Goal: Check status: Check status

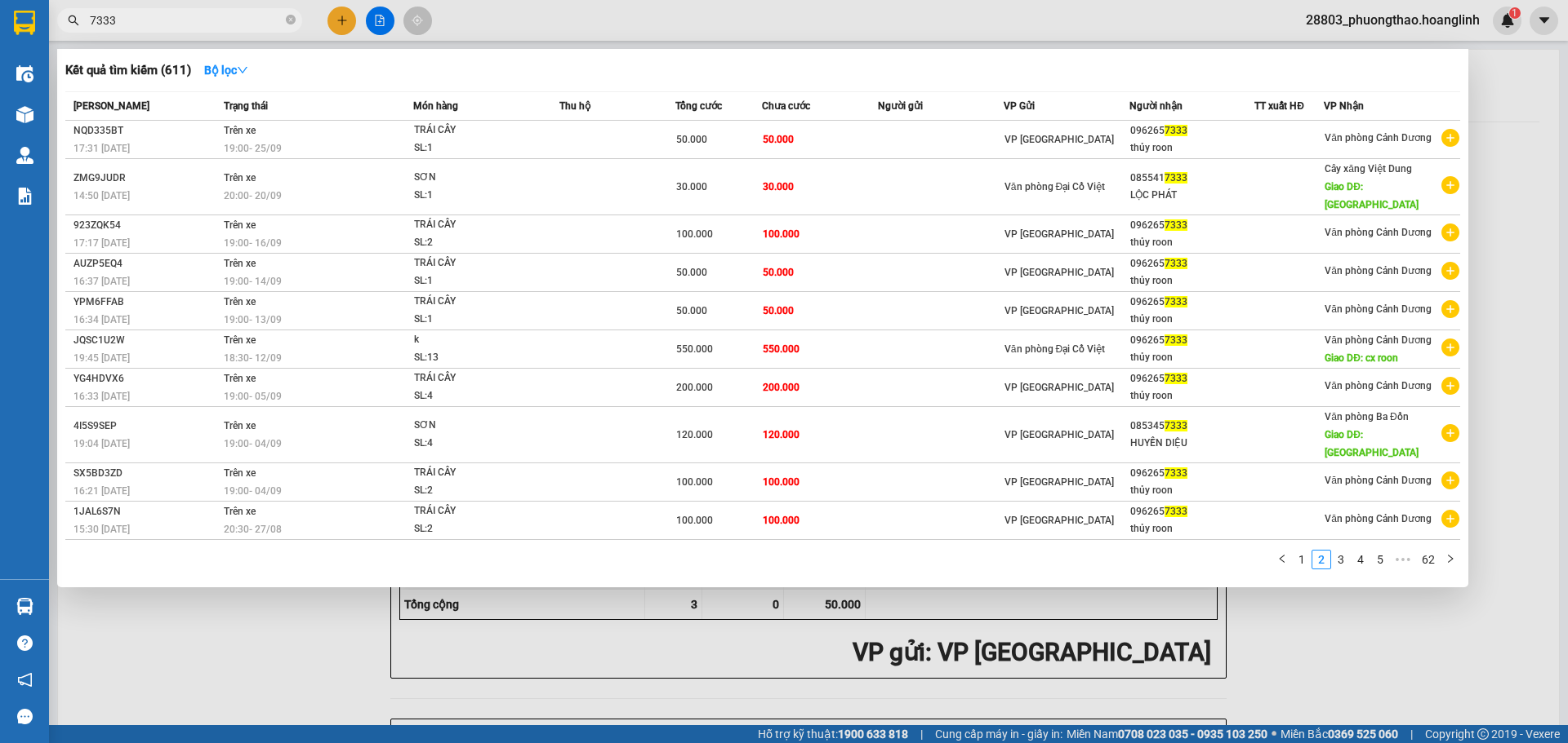
drag, startPoint x: 180, startPoint y: 30, endPoint x: 142, endPoint y: 29, distance: 38.0
click at [142, 29] on span "7333" at bounding box center [179, 20] width 245 height 24
drag, startPoint x: 144, startPoint y: 18, endPoint x: 58, endPoint y: 32, distance: 87.1
click at [58, 32] on div "Kết quả tìm kiếm ( 611 ) Bộ lọc Mã ĐH Trạng thái Món hàng Thu hộ Tổng cước Chưa…" at bounding box center [159, 20] width 318 height 29
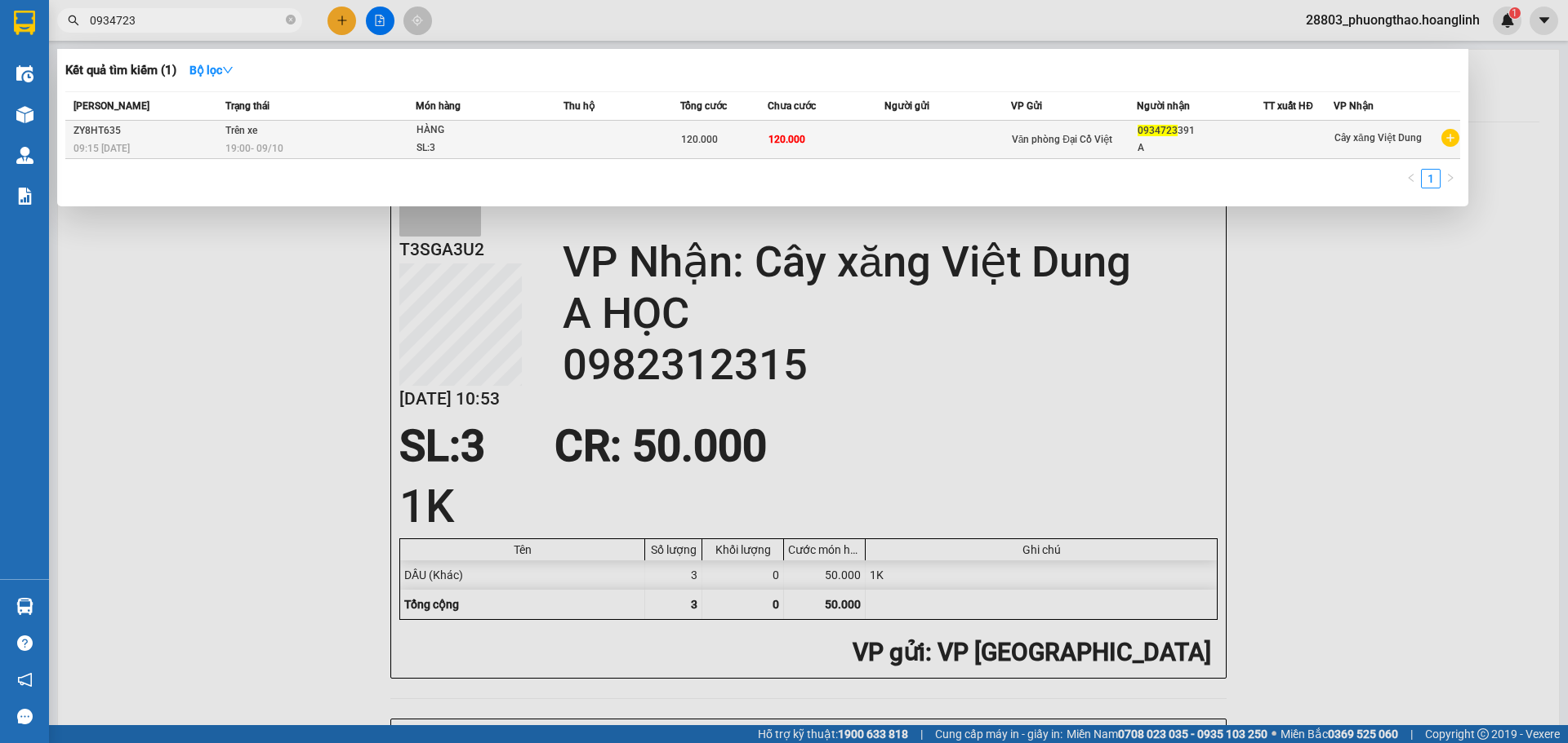
type input "0934723"
click at [671, 144] on td at bounding box center [621, 140] width 116 height 39
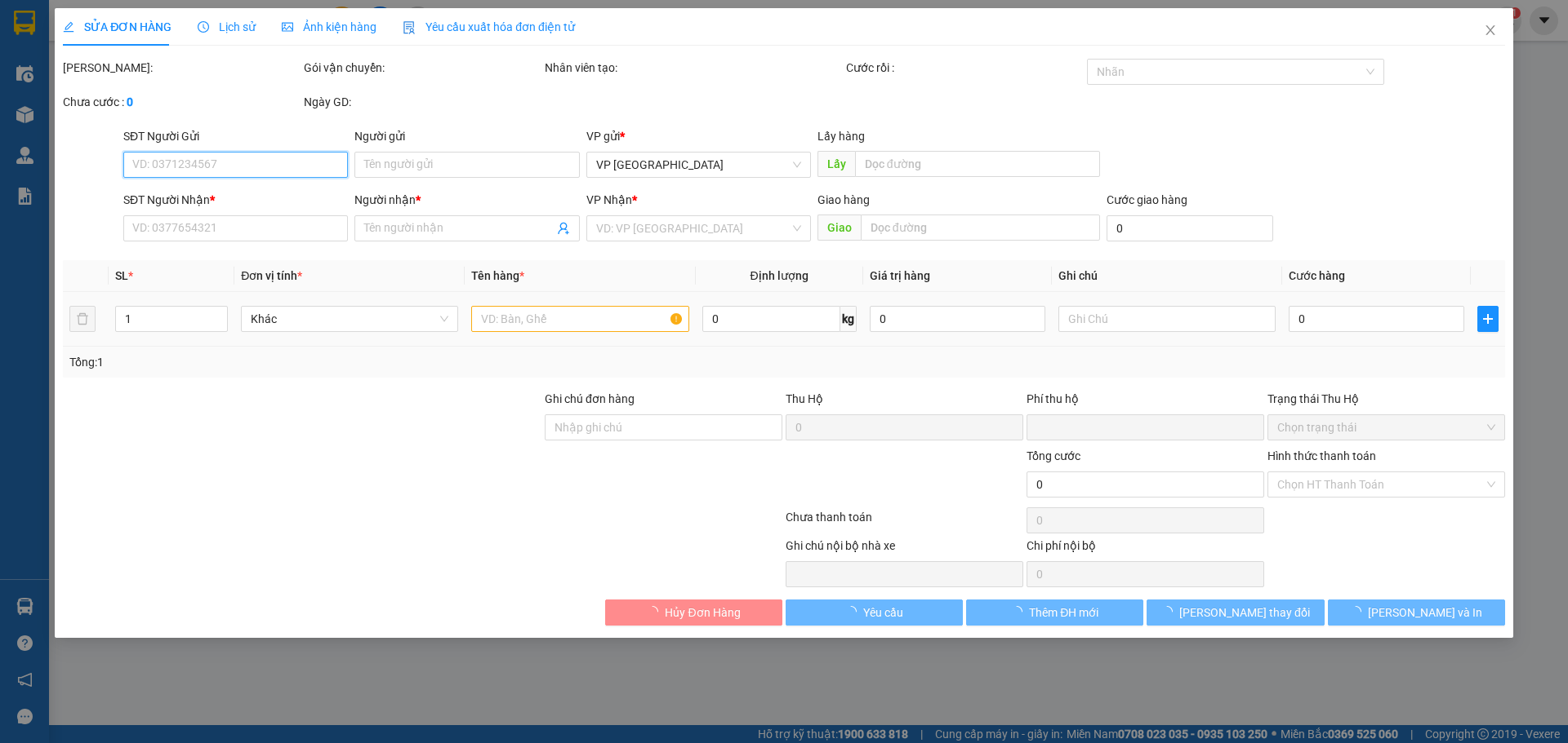
type input "0934723391"
type input "A"
type input "0"
type input "120.000"
